Goal: Task Accomplishment & Management: Manage account settings

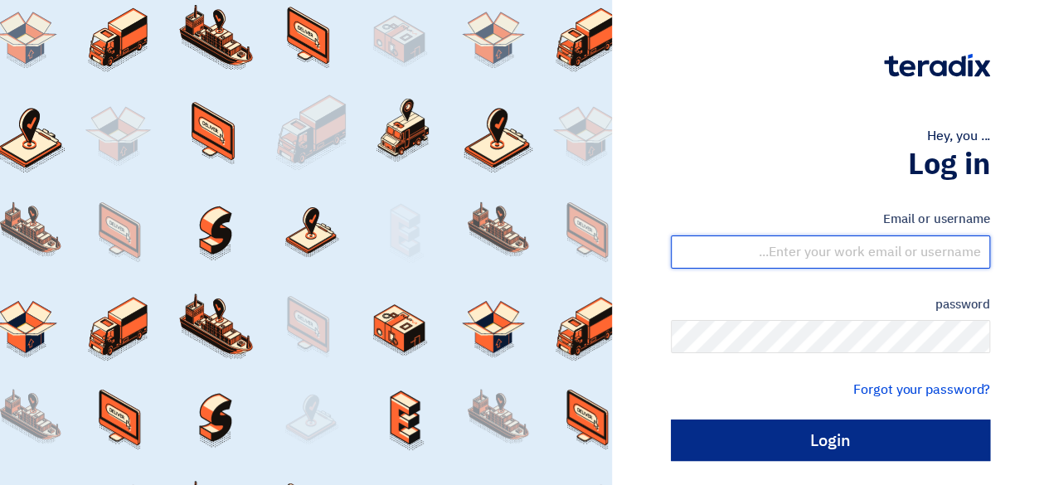
type input "[EMAIL_ADDRESS][DOMAIN_NAME]"
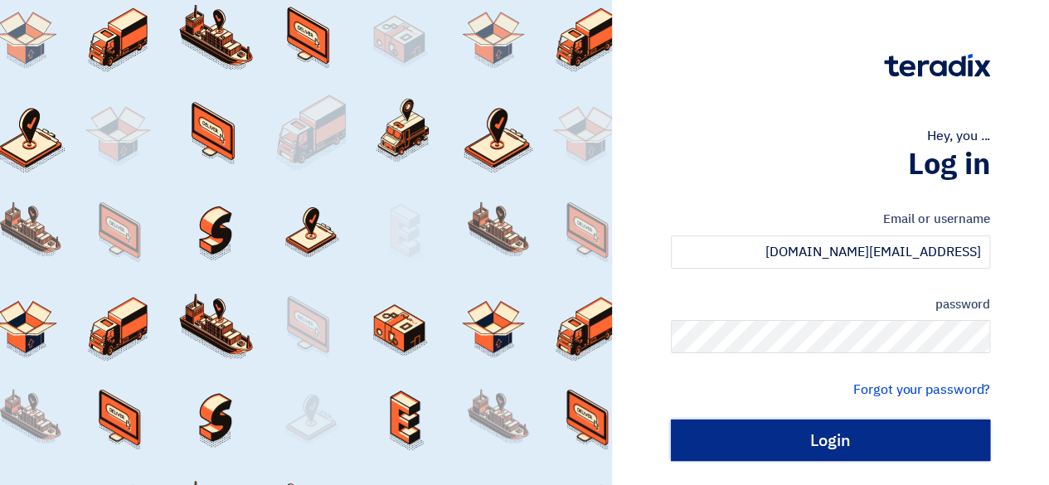
click at [867, 454] on input "Login" at bounding box center [830, 440] width 319 height 41
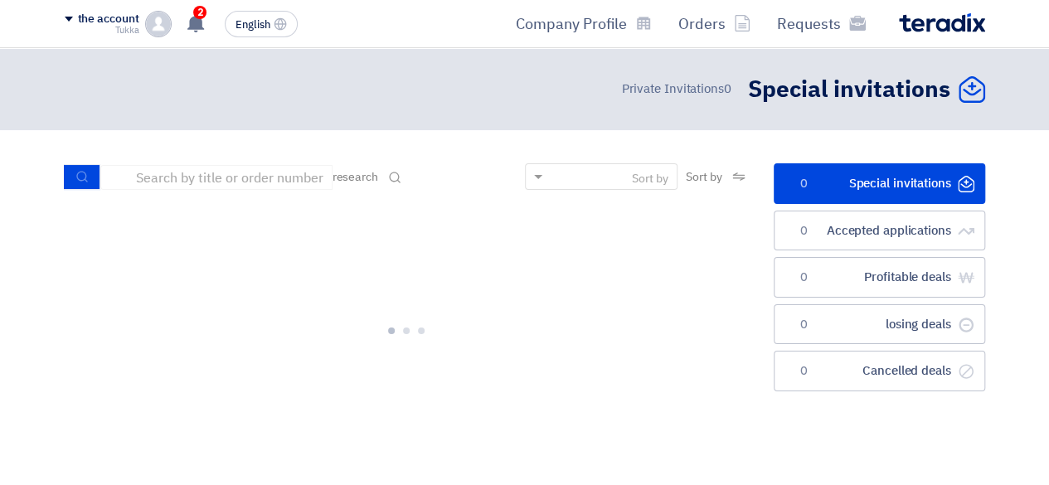
click at [837, 252] on ul "الدعوات الخاصة Special invitations 0 الطلبات المقبولة Accepted applications 0 ص…" at bounding box center [879, 277] width 211 height 228
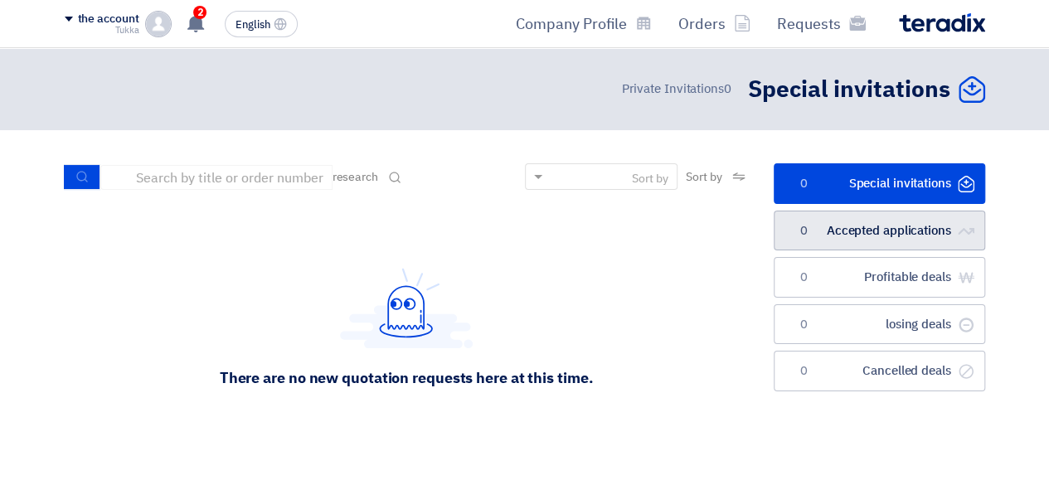
click at [850, 225] on font "Accepted applications" at bounding box center [889, 230] width 124 height 18
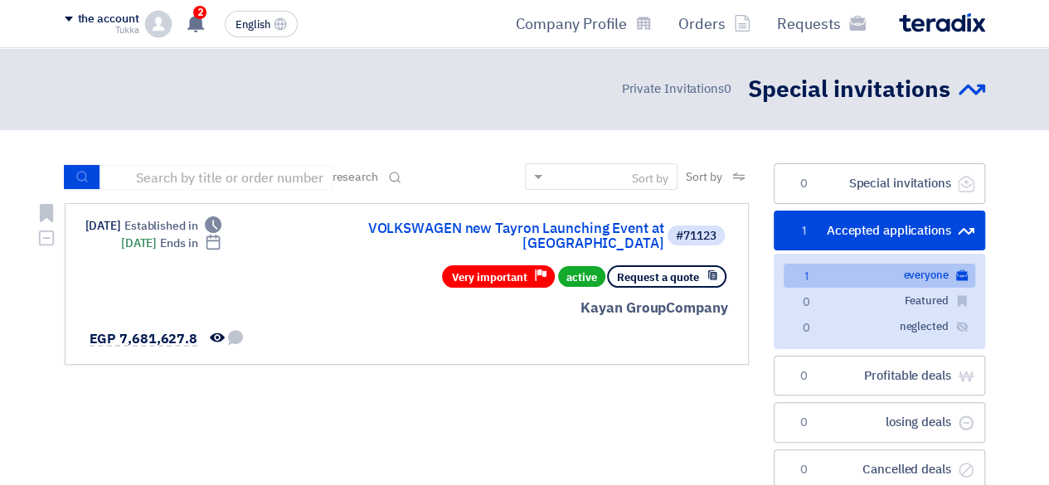
click at [517, 221] on div "#71123 VOLKSWAGEN new Tayron Launching Event at [GEOGRAPHIC_DATA]" at bounding box center [528, 235] width 399 height 36
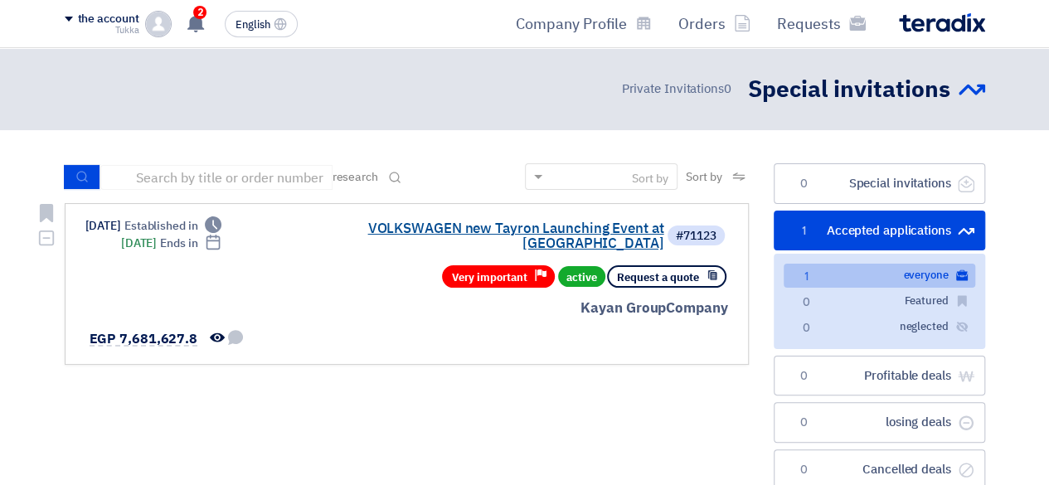
click at [522, 225] on font "VOLKSWAGEN new Tayron Launching Event at [GEOGRAPHIC_DATA]" at bounding box center [515, 236] width 296 height 36
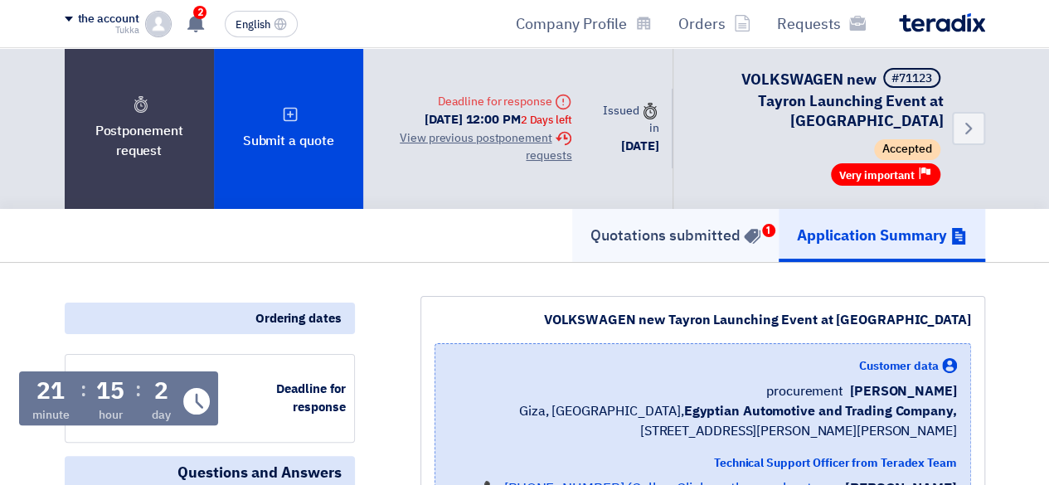
click at [706, 224] on font "Quotations submitted" at bounding box center [665, 235] width 150 height 22
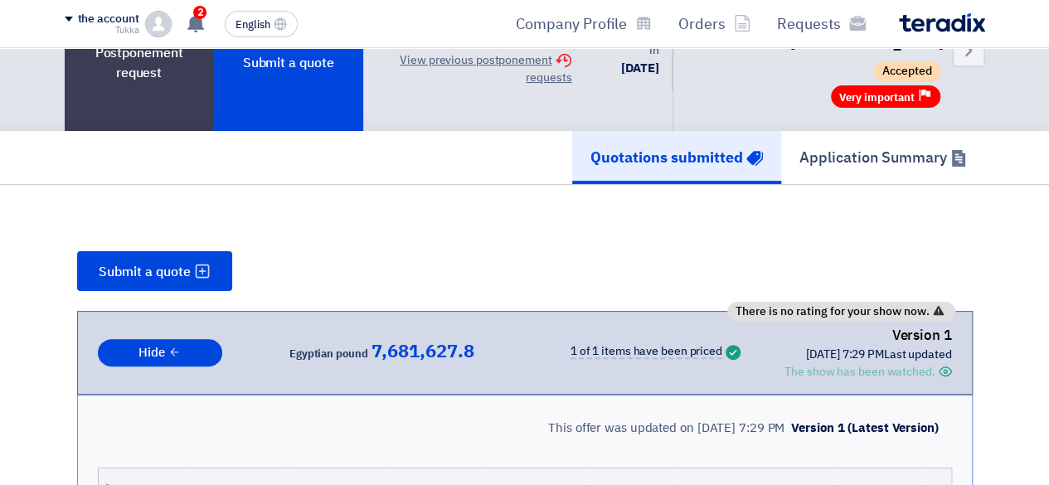
scroll to position [98, 0]
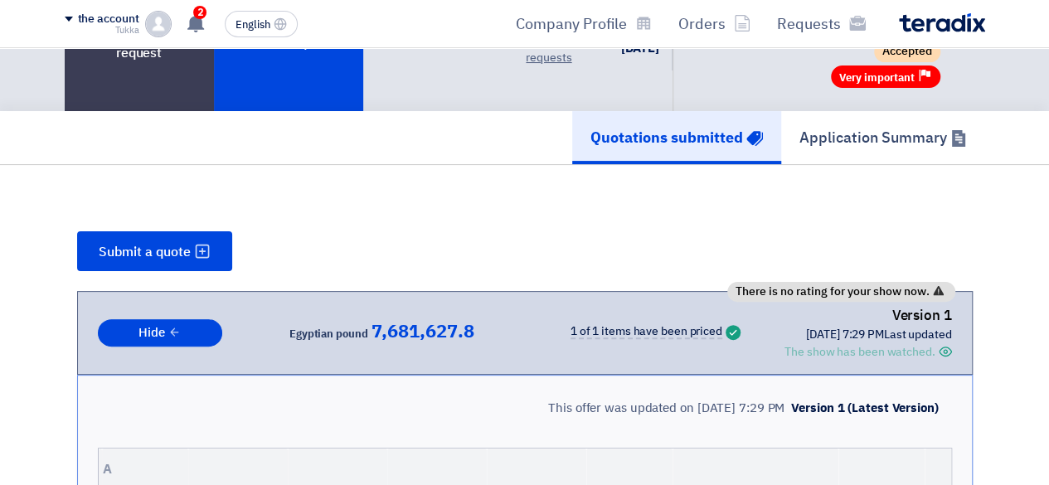
click at [829, 343] on font "The show has been watched." at bounding box center [859, 351] width 150 height 17
click at [710, 323] on div "Success 1 of 1 items have been priced" at bounding box center [636, 332] width 216 height 18
click at [806, 343] on font "The show has been watched." at bounding box center [859, 351] width 150 height 17
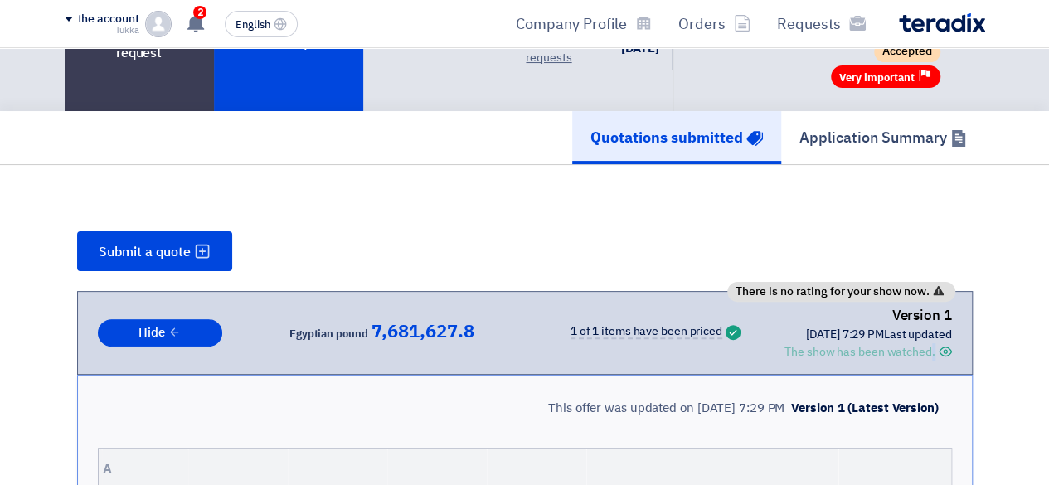
click at [806, 343] on font "The show has been watched." at bounding box center [859, 351] width 150 height 17
click at [857, 343] on font "The show has been watched." at bounding box center [859, 351] width 150 height 17
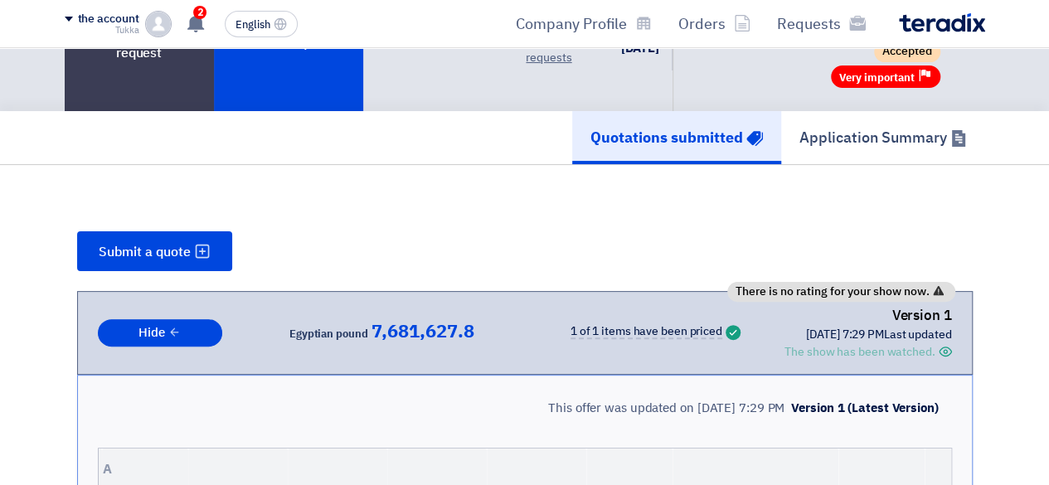
scroll to position [0, 0]
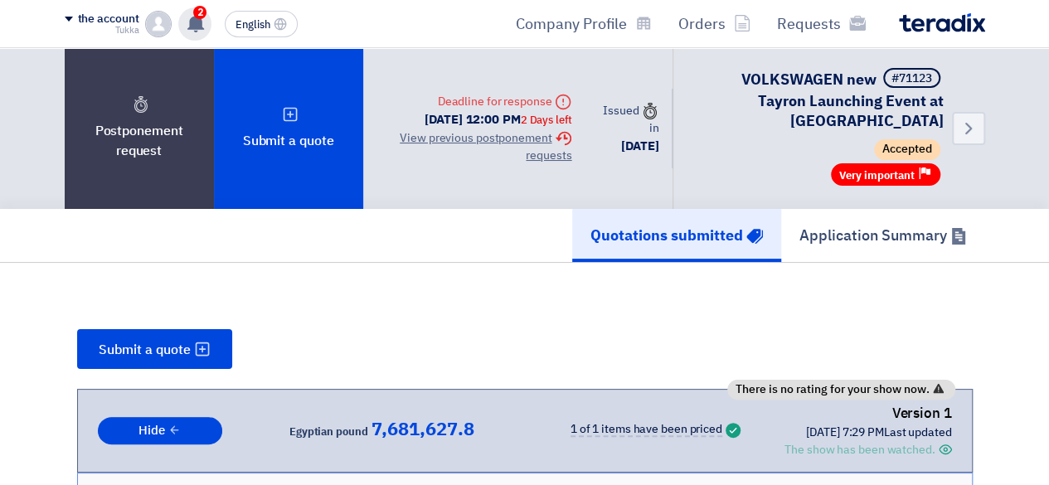
click at [207, 26] on div "2 تعديل جديد خاص بطلب شراء "VOLKSWAGEN new Tayron Launching Event at [GEOGRAPHI…" at bounding box center [194, 23] width 33 height 33
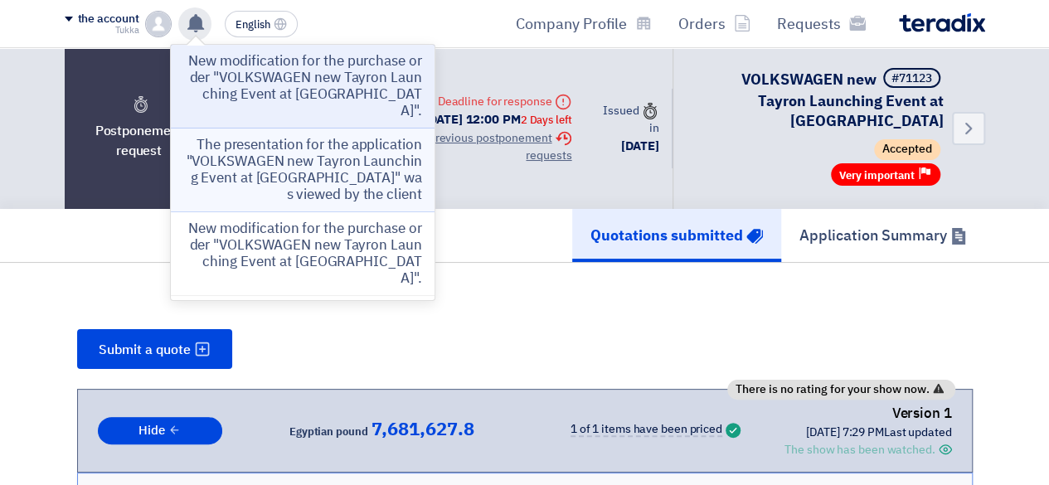
click at [292, 134] on font "The presentation for the application "VOLKSWAGEN new Tayron Launching Event at …" at bounding box center [304, 169] width 235 height 70
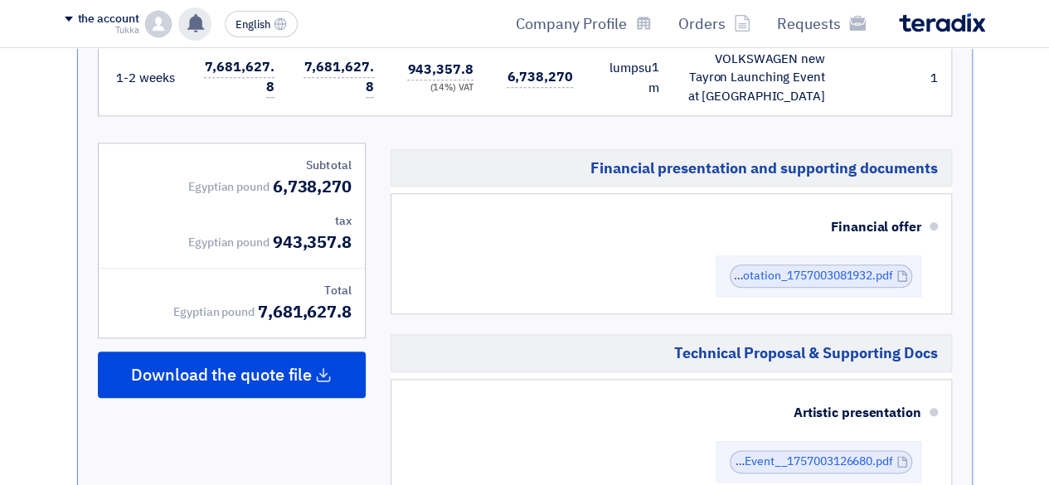
scroll to position [757, 0]
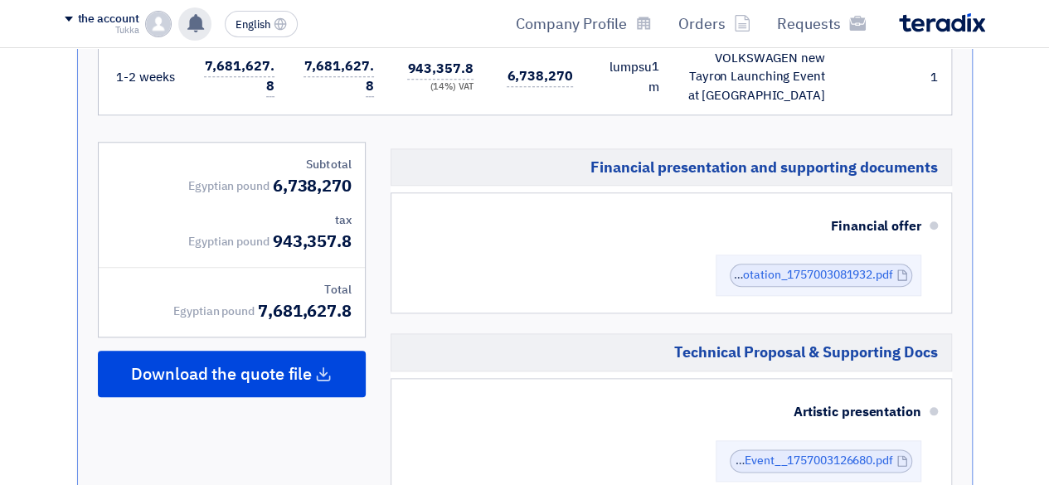
click at [180, 22] on div "تعديل جديد خاص بطلب شراء "VOLKSWAGEN new Tayron Launching Event at [GEOGRAPHIC_…" at bounding box center [194, 23] width 33 height 33
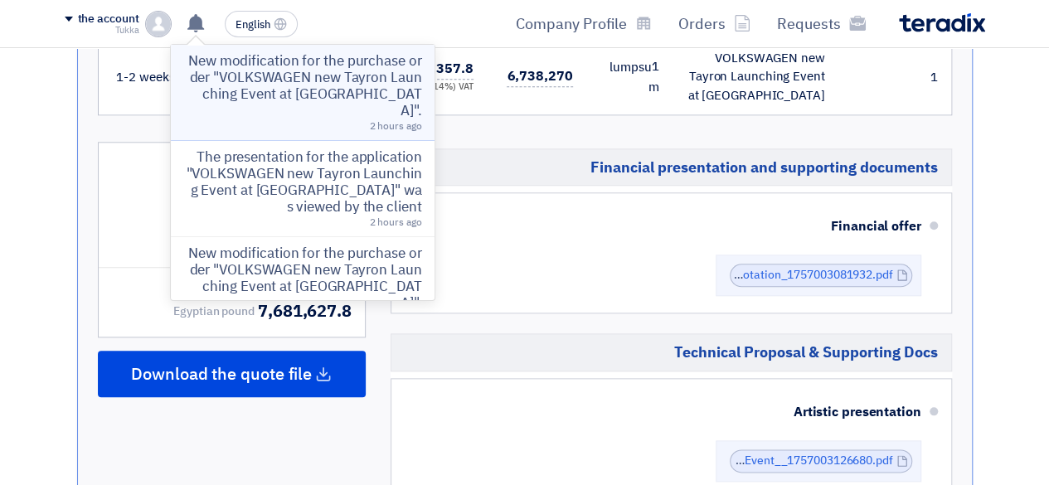
click at [232, 79] on font "New modification for the purchase order "VOLKSWAGEN new Tayron Launching Event …" at bounding box center [304, 86] width 233 height 70
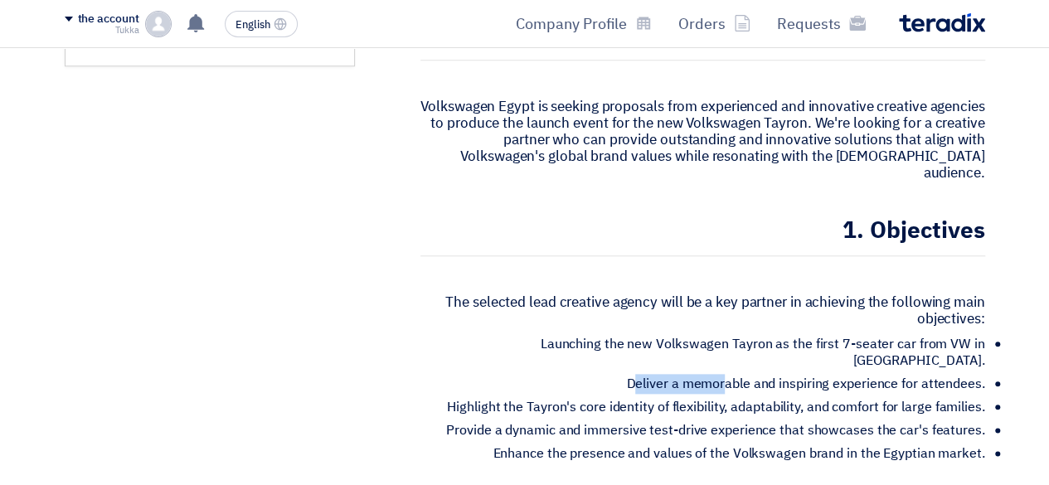
drag, startPoint x: 635, startPoint y: 294, endPoint x: 726, endPoint y: 303, distance: 90.8
click at [726, 374] on font "Deliver a memorable and inspiring experience for attendees." at bounding box center [805, 384] width 358 height 20
click at [728, 397] on font "Highlight the Tayron's core identity of flexibility, adaptability, and comfort …" at bounding box center [715, 407] width 537 height 20
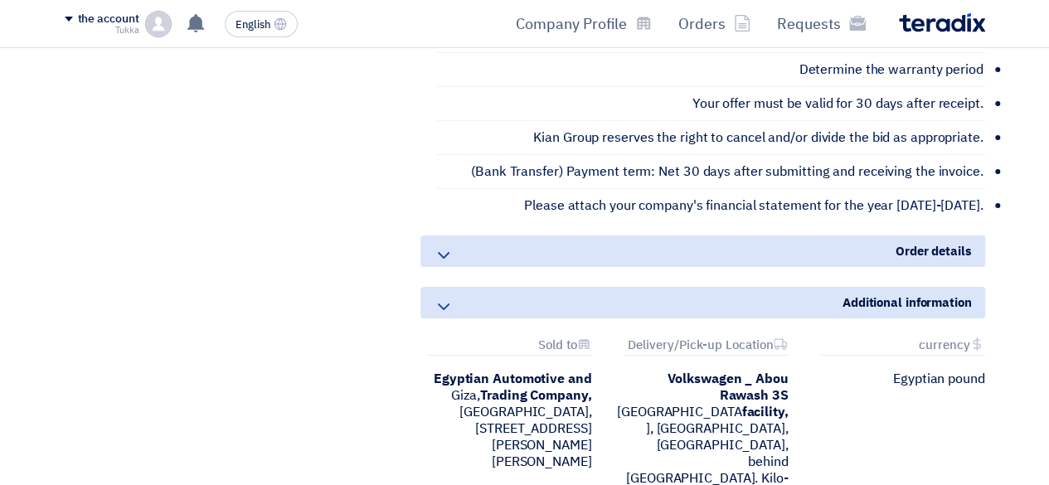
scroll to position [3138, 0]
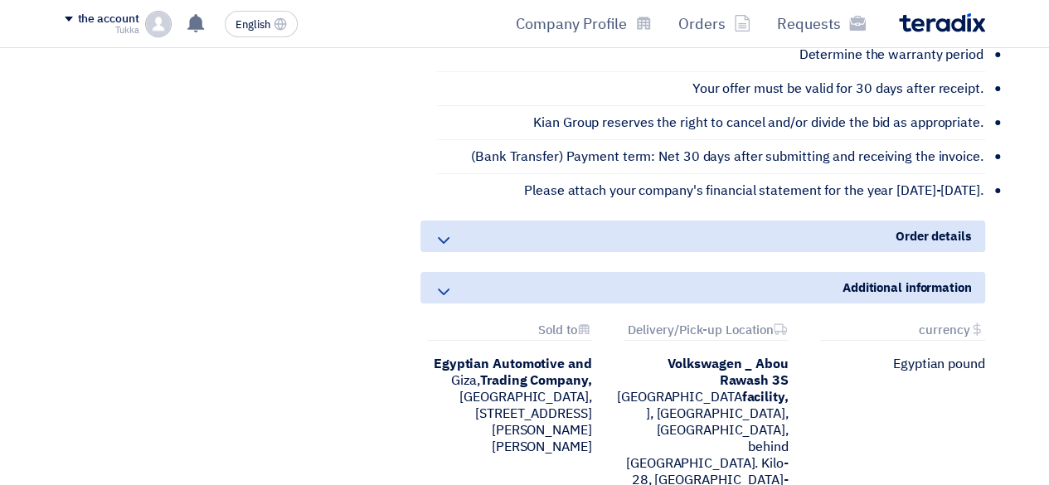
click at [922, 227] on font "Order details" at bounding box center [934, 236] width 76 height 18
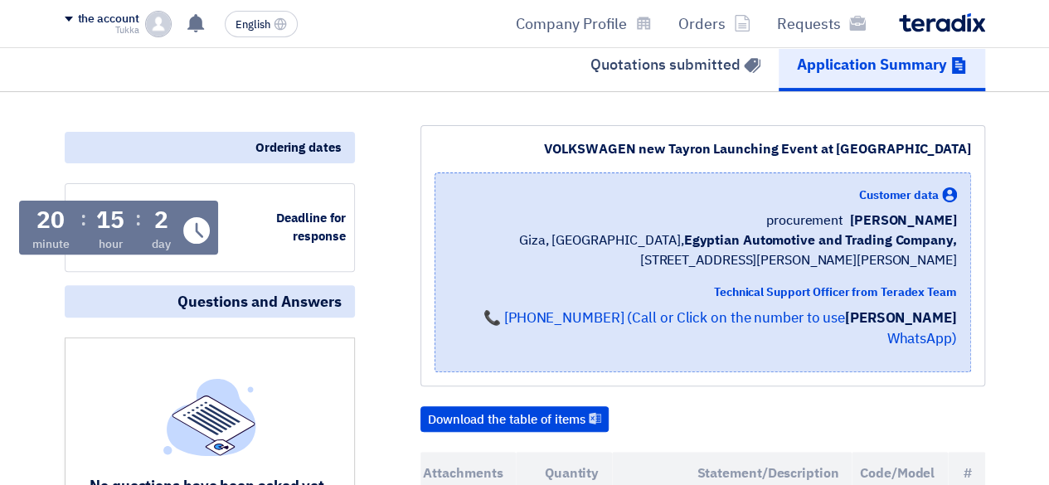
scroll to position [86, 0]
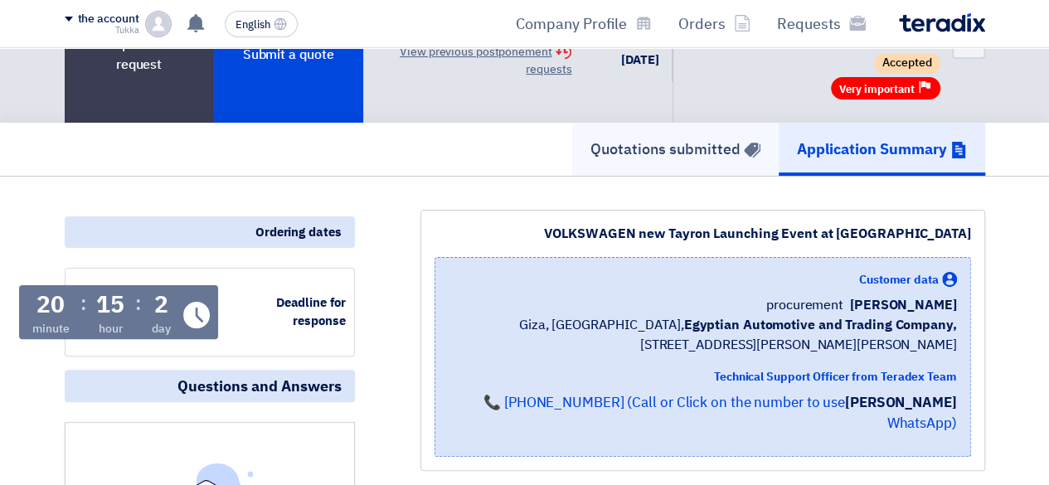
click at [744, 142] on icon at bounding box center [752, 150] width 17 height 17
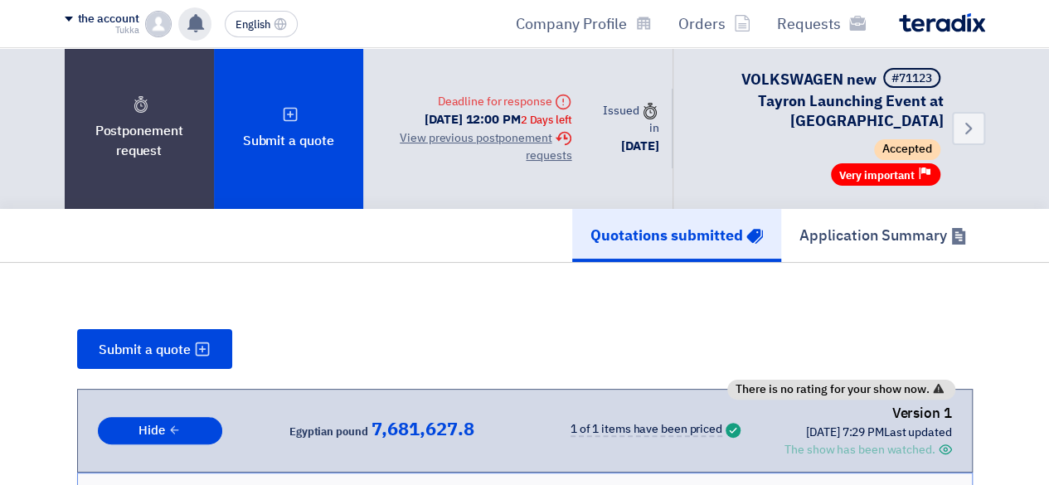
click at [197, 22] on use at bounding box center [195, 23] width 17 height 18
